Goal: Information Seeking & Learning: Learn about a topic

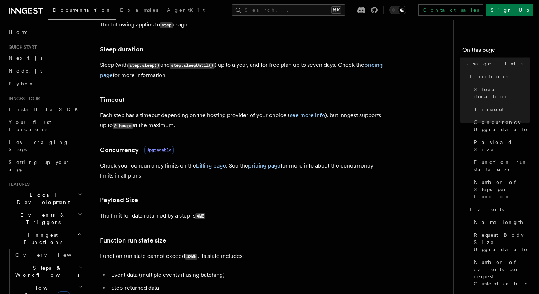
scroll to position [134, 0]
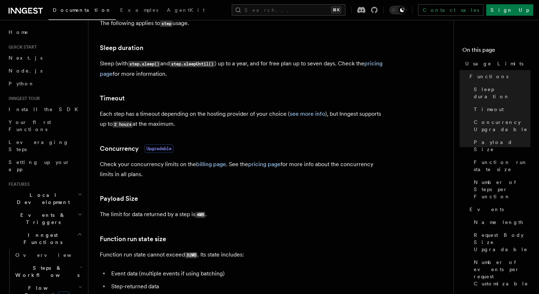
click at [141, 116] on p "Each step has a timeout depending on the hosting provider of your choice ( see …" at bounding box center [242, 119] width 285 height 20
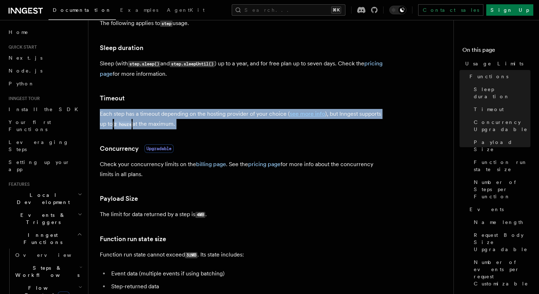
click at [184, 110] on p "Each step has a timeout depending on the hosting provider of your choice ( see …" at bounding box center [242, 119] width 285 height 20
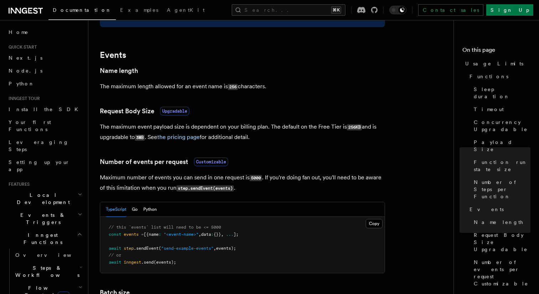
scroll to position [548, 0]
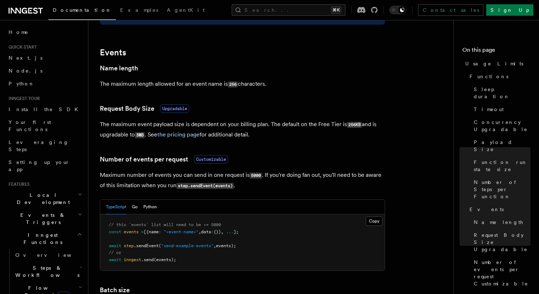
click at [124, 177] on p "Maximum number of events you can send in one request is 5000 . If you're doing …" at bounding box center [242, 180] width 285 height 21
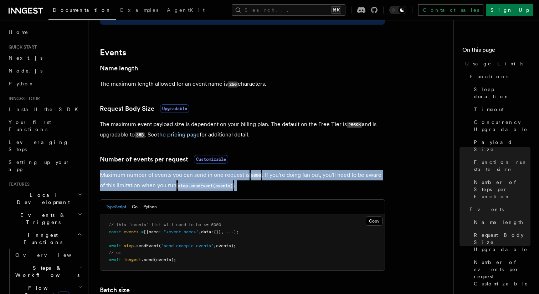
click at [124, 177] on p "Maximum number of events you can send in one request is 5000 . If you're doing …" at bounding box center [242, 180] width 285 height 21
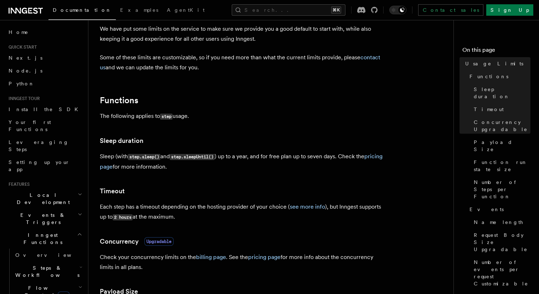
scroll to position [41, 0]
click at [159, 218] on p "Each step has a timeout depending on the hosting provider of your choice ( see …" at bounding box center [242, 212] width 285 height 20
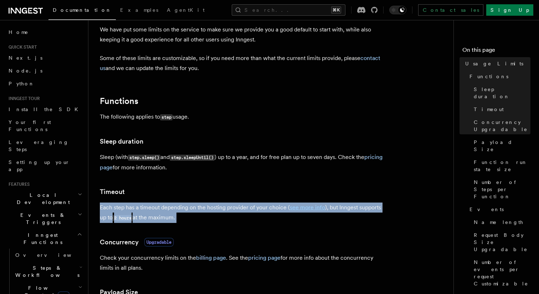
click at [167, 220] on p "Each step has a timeout depending on the hosting provider of your choice ( see …" at bounding box center [242, 212] width 285 height 20
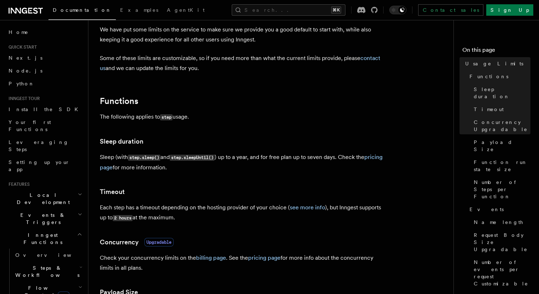
click at [167, 220] on p "Each step has a timeout depending on the hosting provider of your choice ( see …" at bounding box center [242, 212] width 285 height 20
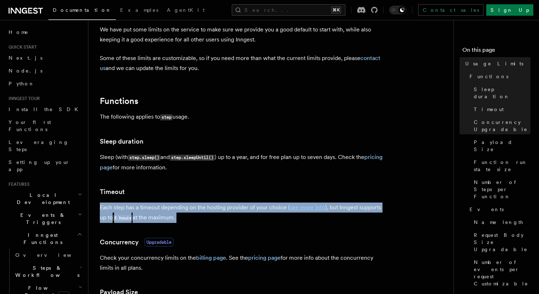
click at [167, 220] on p "Each step has a timeout depending on the hosting provider of your choice ( see …" at bounding box center [242, 212] width 285 height 20
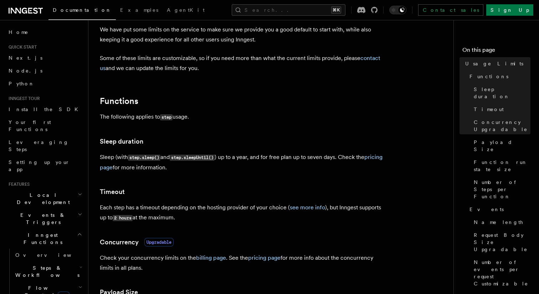
click at [119, 208] on p "Each step has a timeout depending on the hosting provider of your choice ( see …" at bounding box center [242, 212] width 285 height 20
